Goal: Navigation & Orientation: Find specific page/section

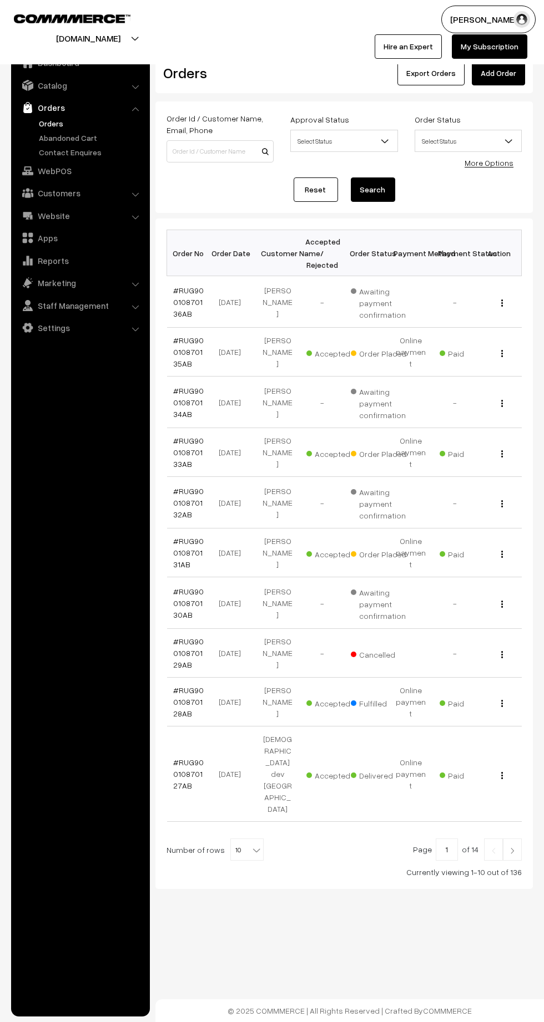
click at [180, 312] on link "#RUG90010870136AB" at bounding box center [189, 302] width 31 height 33
click at [65, 150] on link "Contact Enquires" at bounding box center [91, 152] width 110 height 12
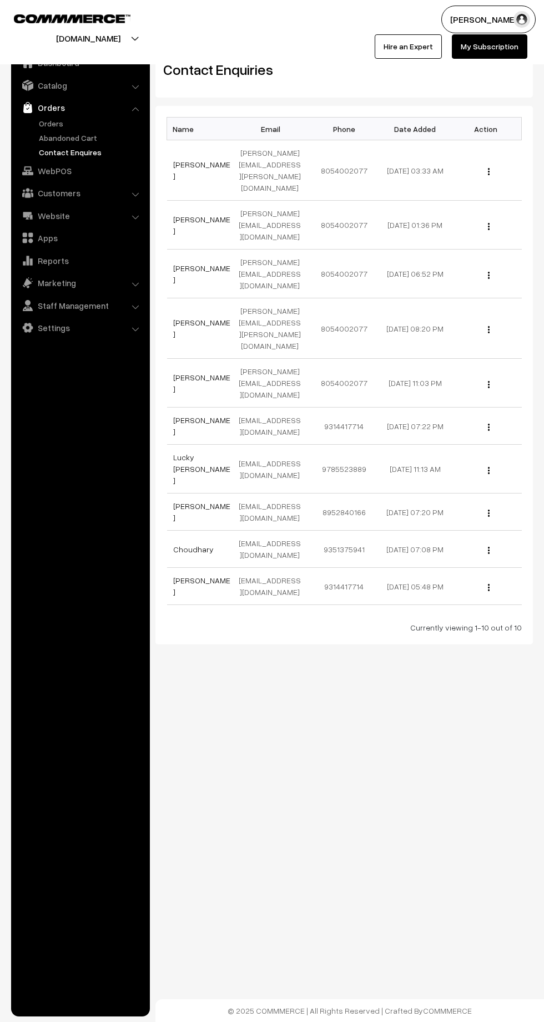
click at [51, 135] on link "Abandoned Cart" at bounding box center [91, 138] width 110 height 12
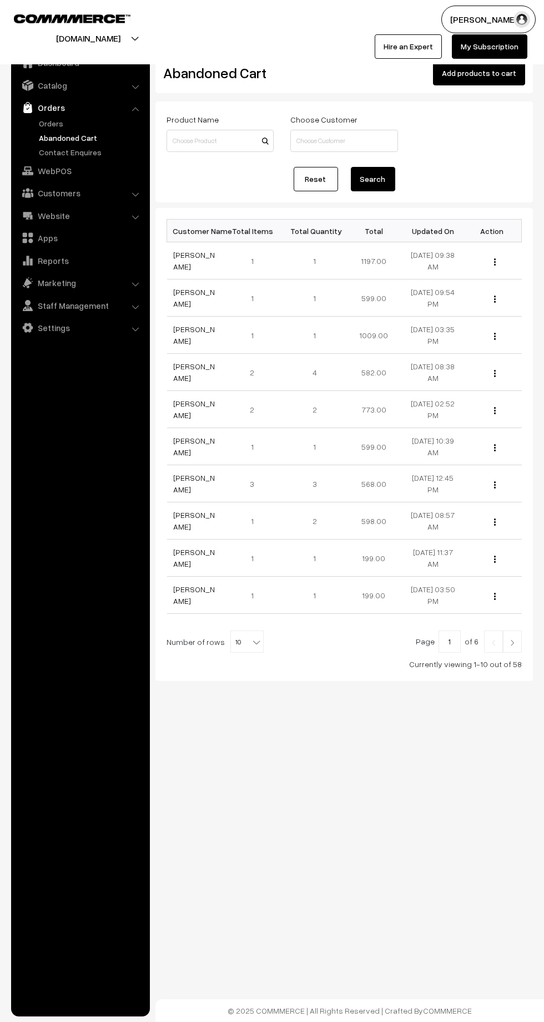
click at [33, 113] on link "Orders" at bounding box center [80, 108] width 132 height 20
click at [47, 123] on link "Orders" at bounding box center [91, 124] width 110 height 12
